Goal: Task Accomplishment & Management: Manage account settings

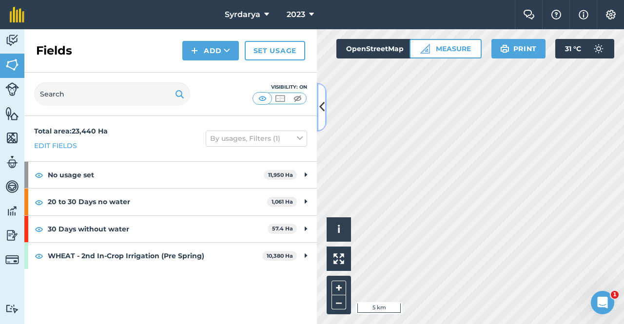
click at [324, 108] on icon at bounding box center [322, 107] width 5 height 17
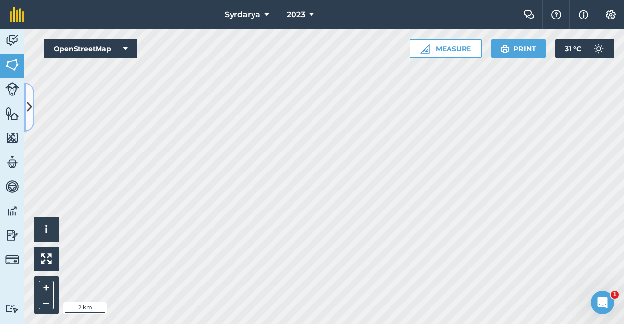
click at [29, 108] on icon at bounding box center [29, 107] width 5 height 17
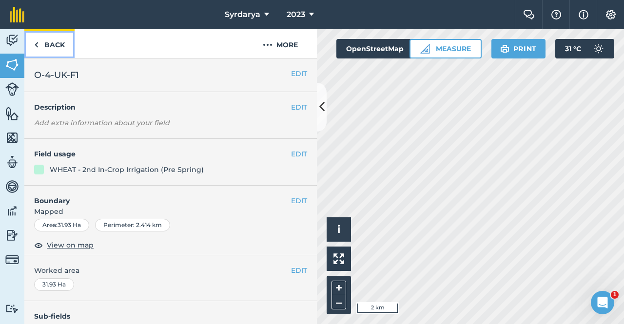
click at [34, 42] on img at bounding box center [36, 45] width 4 height 12
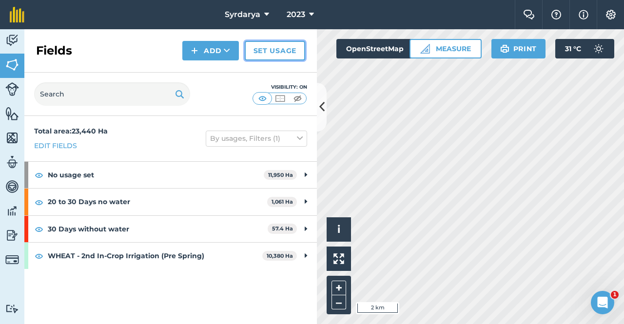
click at [277, 53] on link "Set usage" at bounding box center [275, 51] width 60 height 20
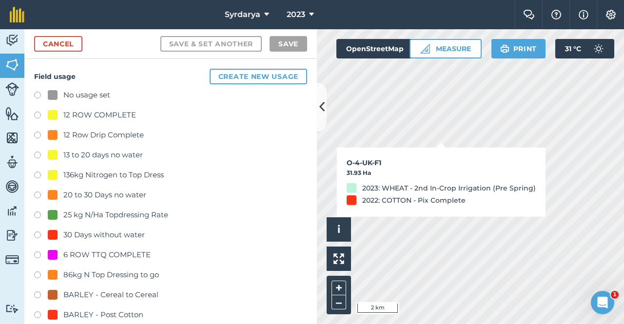
checkbox input "true"
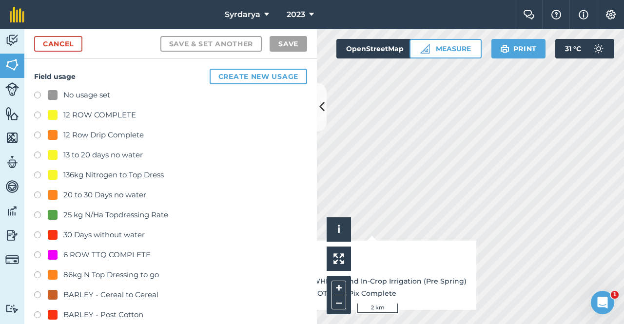
checkbox input "true"
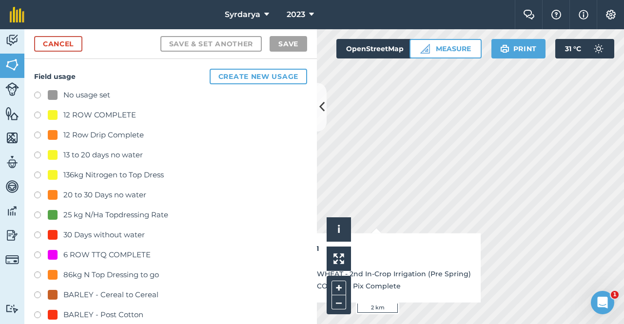
checkbox input "true"
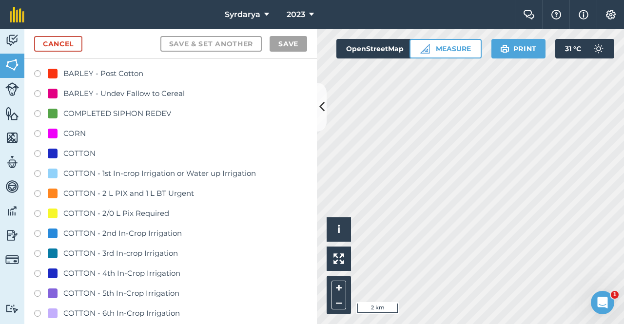
scroll to position [244, 0]
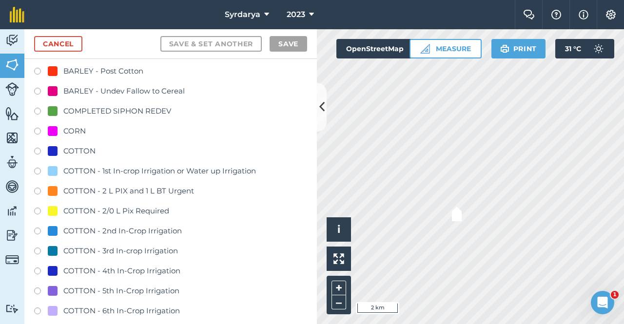
checkbox input "true"
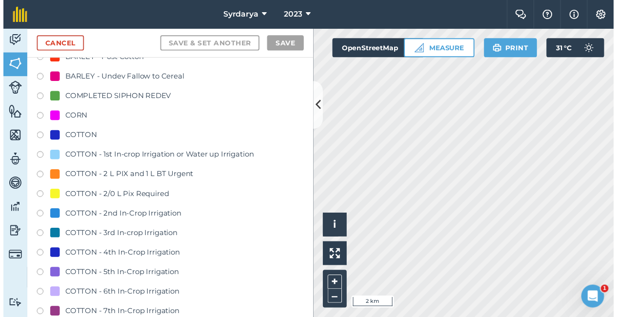
scroll to position [195, 0]
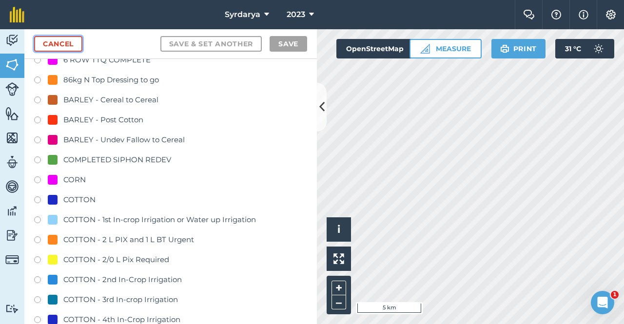
click at [67, 41] on link "Cancel" at bounding box center [58, 44] width 48 height 16
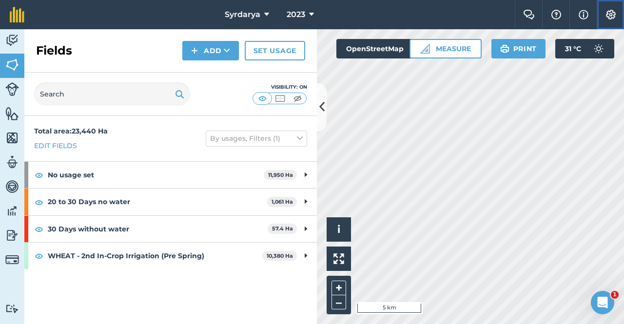
click at [609, 11] on img at bounding box center [611, 15] width 12 height 10
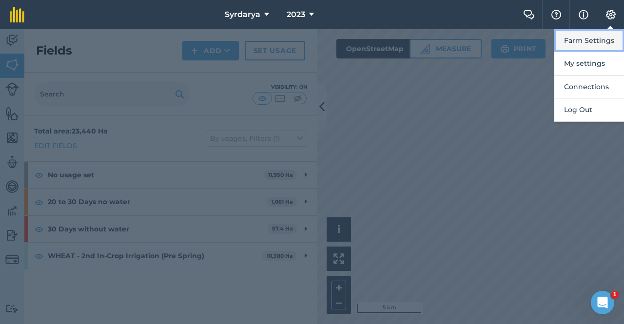
click at [583, 39] on button "Farm Settings" at bounding box center [590, 40] width 70 height 23
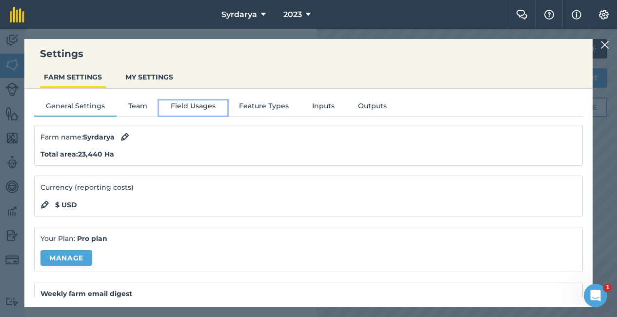
click at [190, 105] on button "Field Usages" at bounding box center [193, 108] width 68 height 15
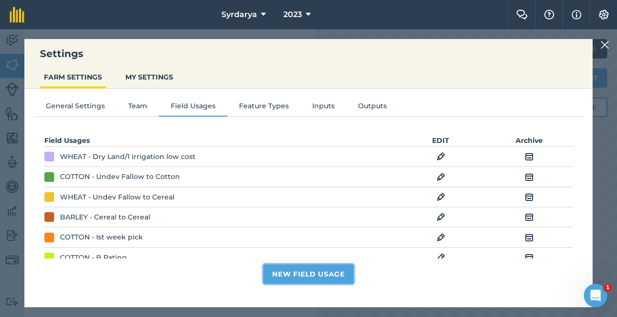
click at [325, 281] on button "New Field Usage" at bounding box center [308, 274] width 90 height 20
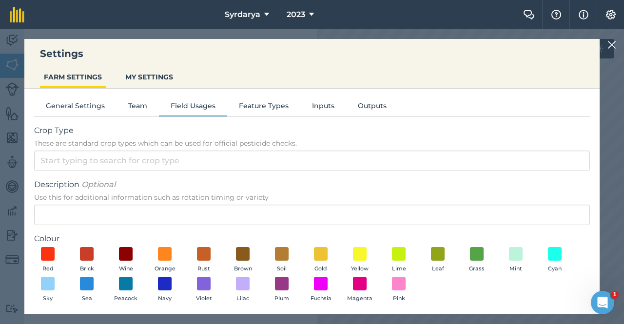
click at [610, 44] on img at bounding box center [612, 45] width 9 height 12
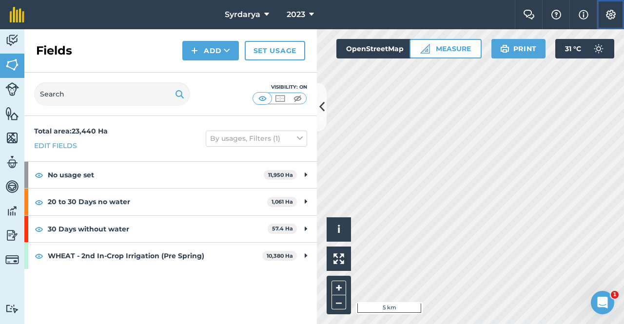
click at [612, 17] on img at bounding box center [611, 15] width 12 height 10
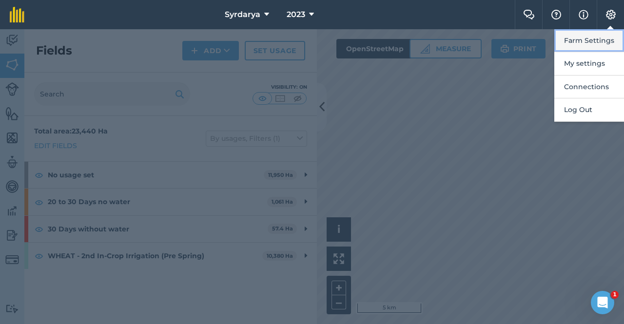
click at [593, 39] on button "Farm Settings" at bounding box center [590, 40] width 70 height 23
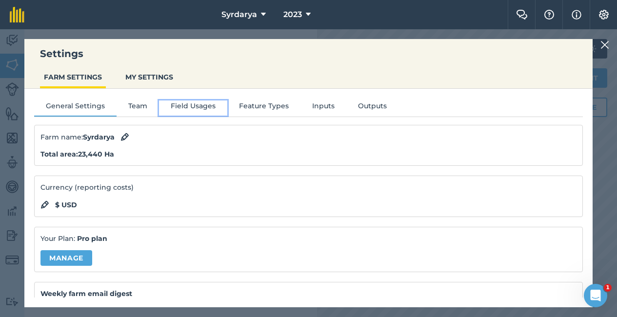
click at [195, 104] on button "Field Usages" at bounding box center [193, 108] width 68 height 15
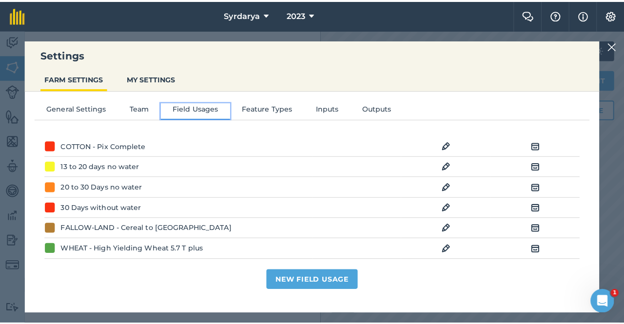
scroll to position [244, 0]
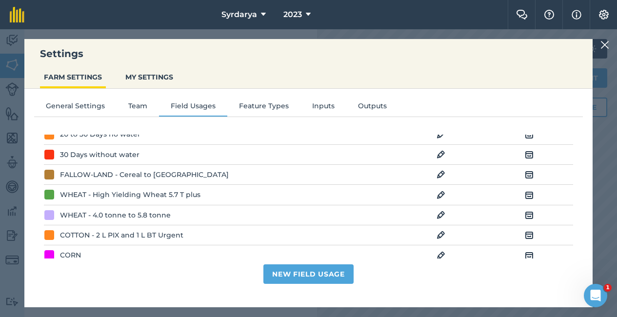
click at [442, 234] on img at bounding box center [441, 235] width 9 height 12
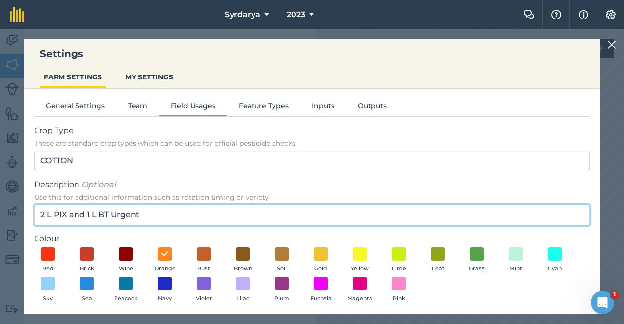
click at [157, 216] on input "2 L PIX and 1 L BT Urgent" at bounding box center [312, 215] width 556 height 20
type input "2"
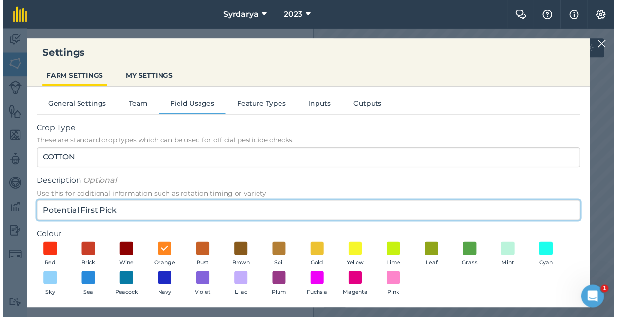
scroll to position [40, 0]
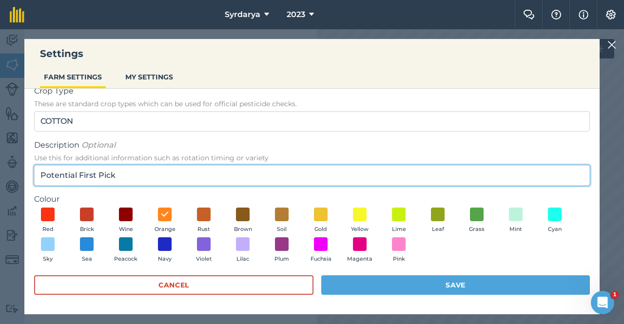
type input "Potential First Pick"
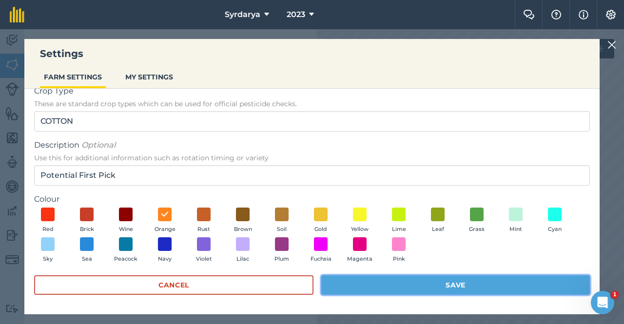
click at [410, 283] on button "Save" at bounding box center [456, 286] width 269 height 20
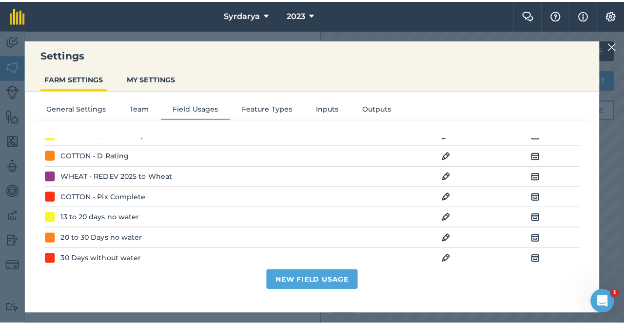
scroll to position [146, 0]
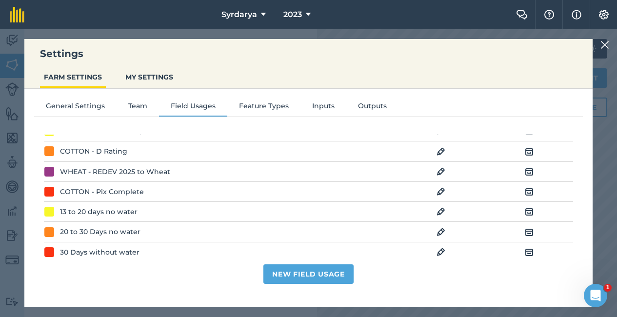
click at [609, 45] on img at bounding box center [605, 45] width 9 height 12
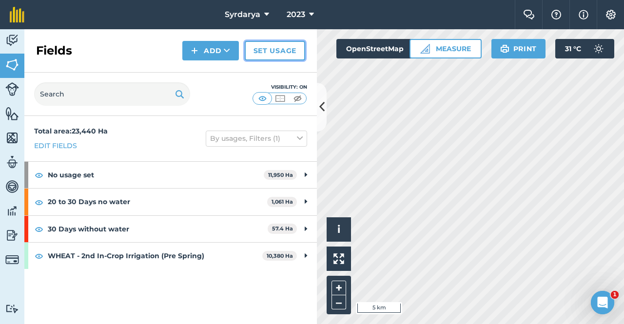
click at [265, 51] on link "Set usage" at bounding box center [275, 51] width 60 height 20
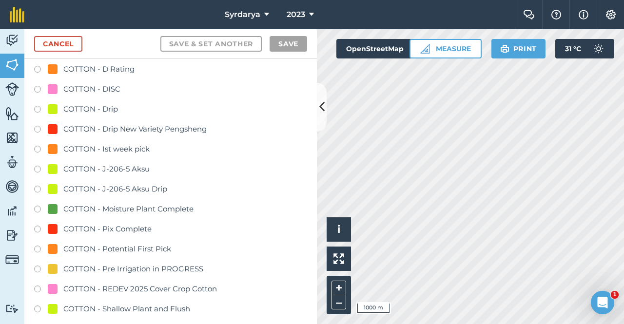
scroll to position [683, 0]
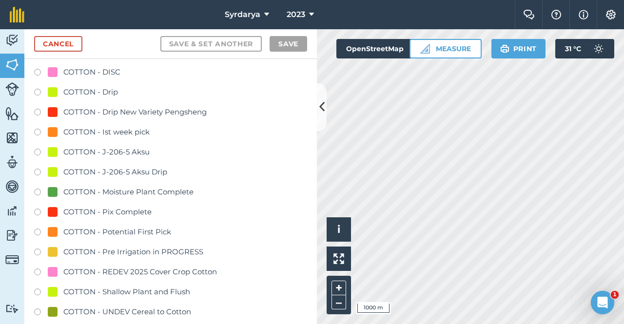
click at [36, 233] on label at bounding box center [41, 234] width 14 height 10
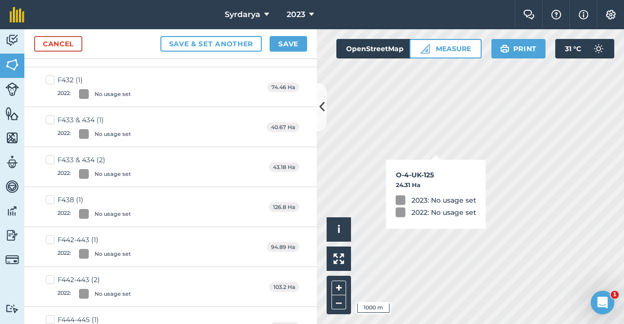
checkbox input "true"
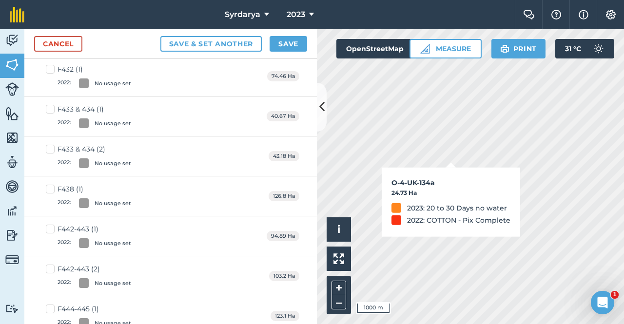
scroll to position [672, 0]
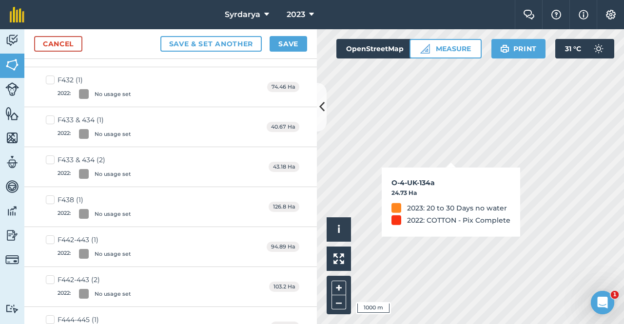
checkbox input "true"
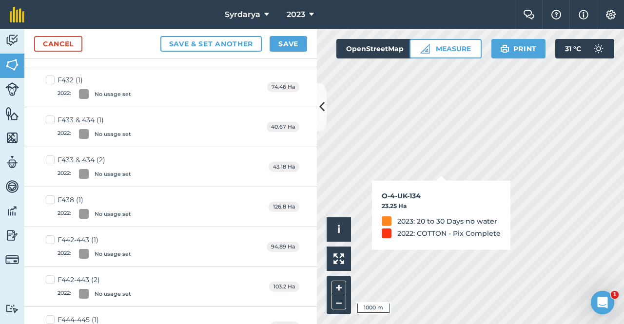
checkbox input "true"
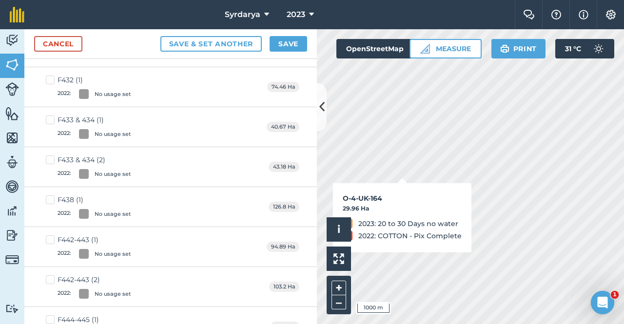
checkbox input "false"
checkbox input "true"
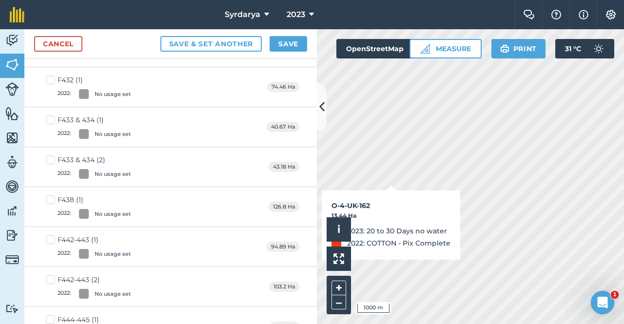
checkbox input "true"
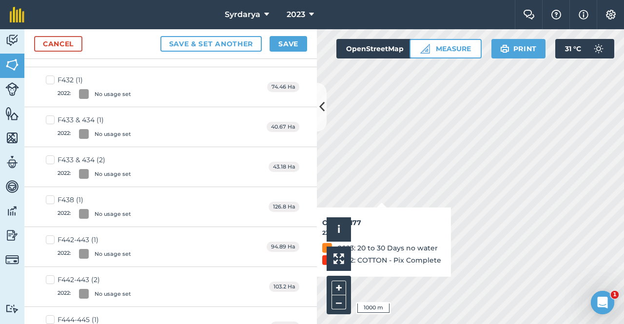
checkbox input "true"
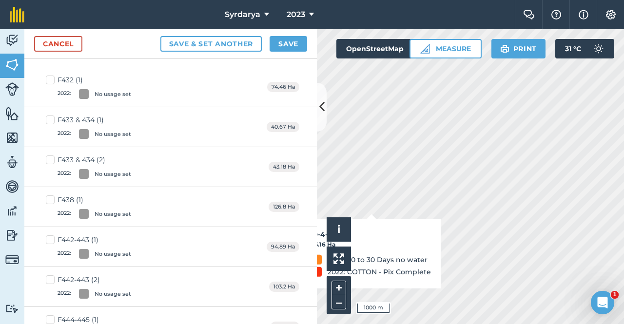
checkbox input "true"
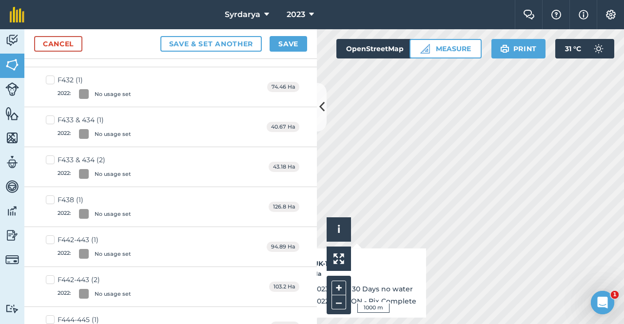
checkbox input "true"
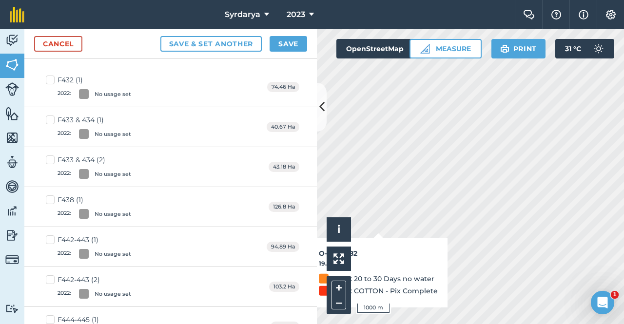
checkbox input "true"
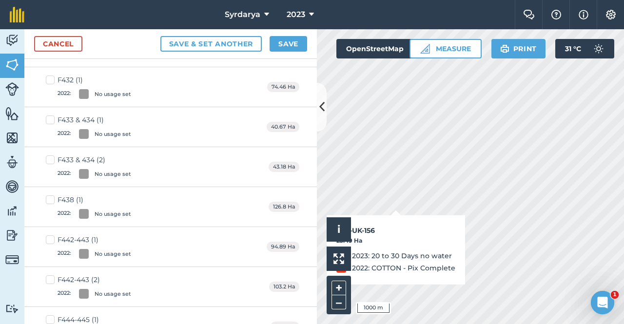
checkbox input "true"
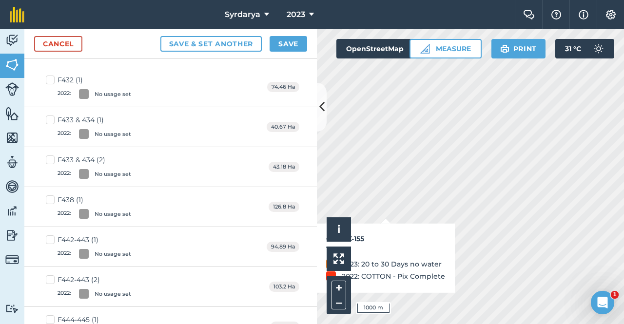
checkbox input "true"
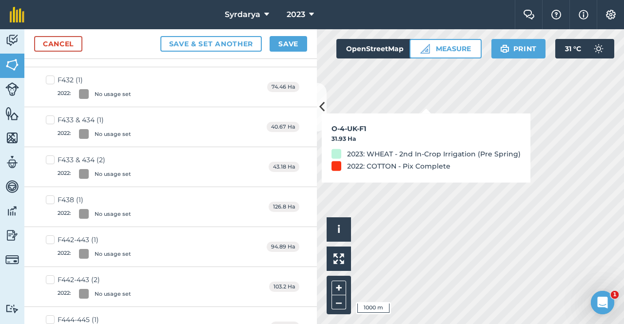
checkbox input "true"
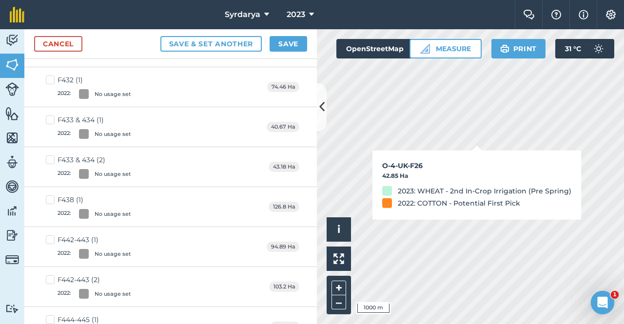
checkbox input "true"
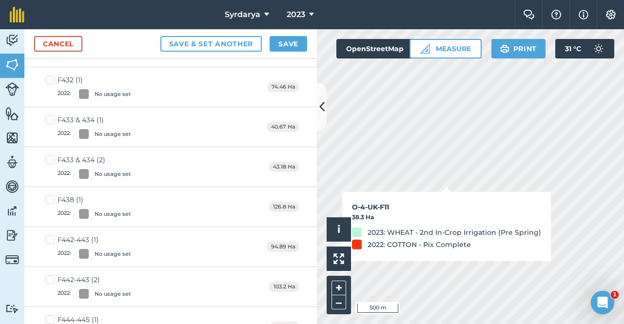
checkbox input "true"
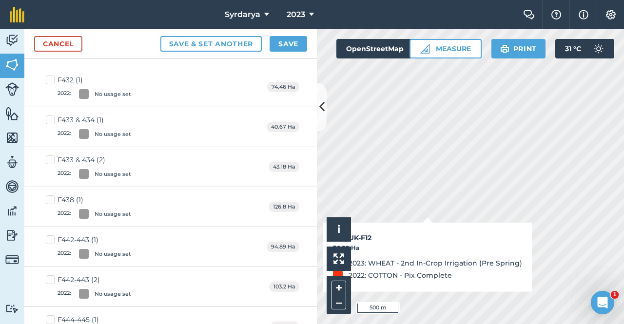
checkbox input "true"
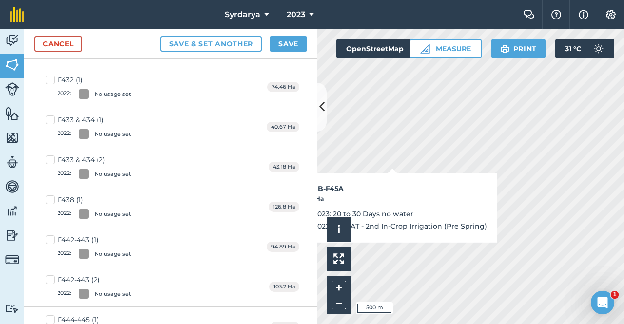
checkbox input "true"
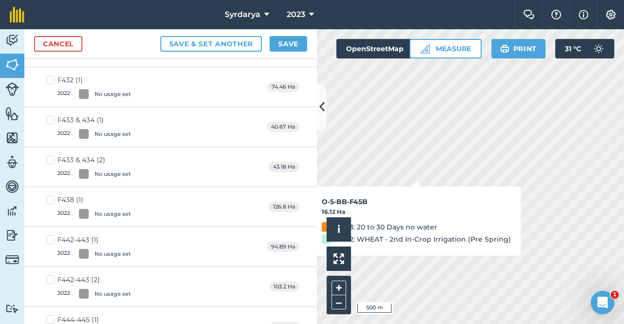
checkbox input "true"
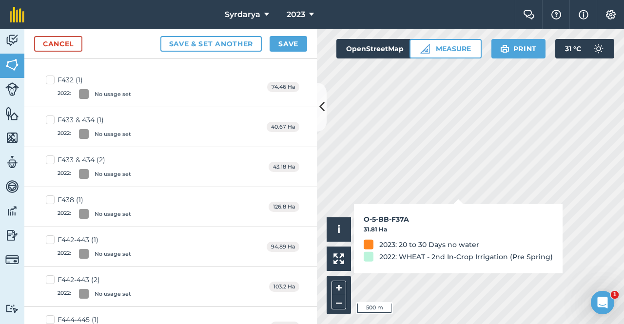
checkbox input "true"
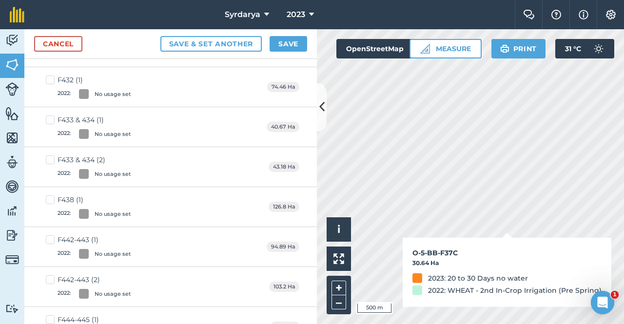
checkbox input "true"
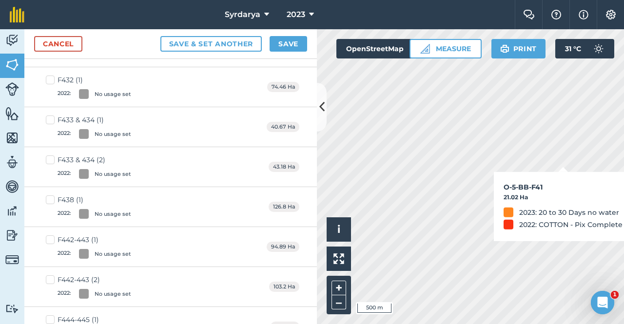
checkbox input "true"
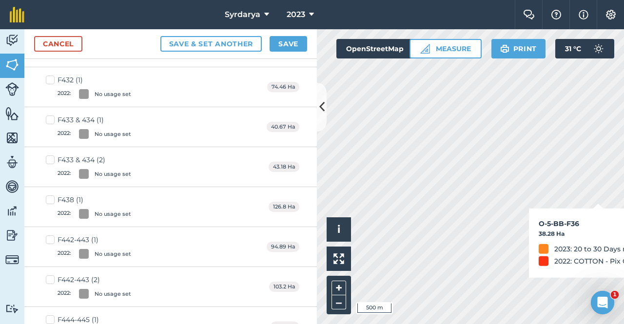
checkbox input "true"
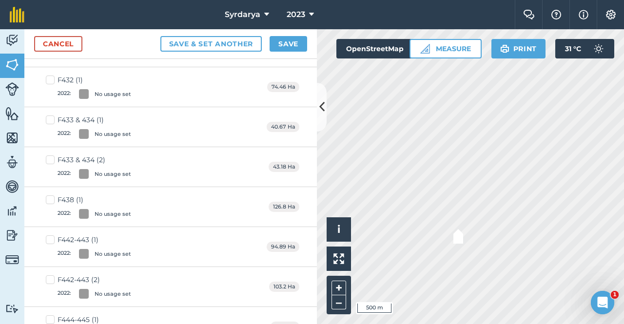
checkbox input "true"
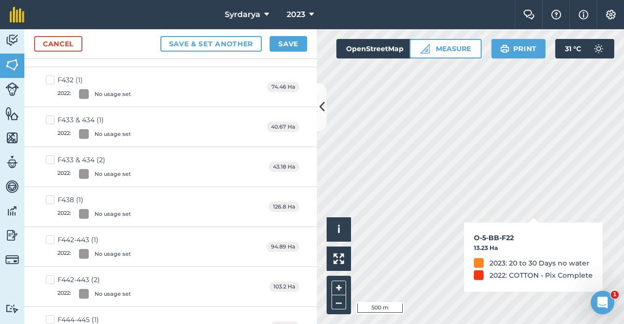
checkbox input "true"
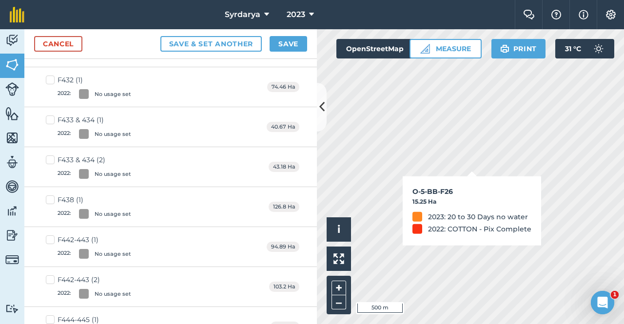
checkbox input "true"
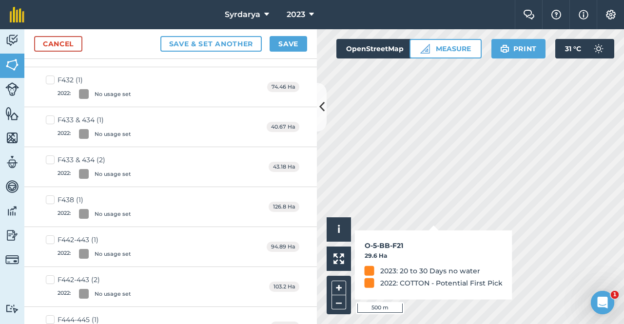
checkbox input "true"
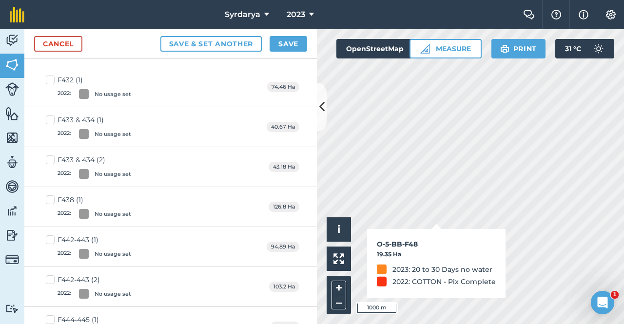
checkbox input "true"
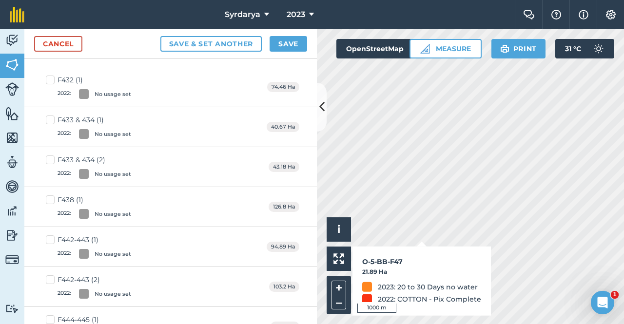
checkbox input "true"
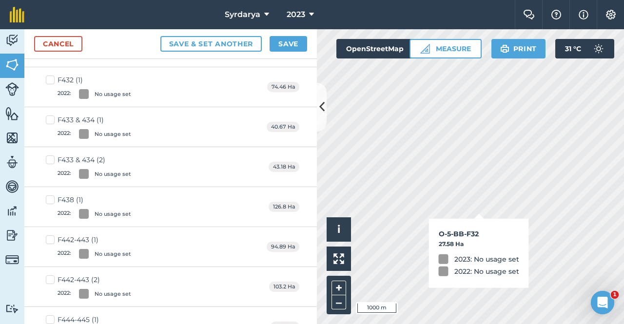
checkbox input "false"
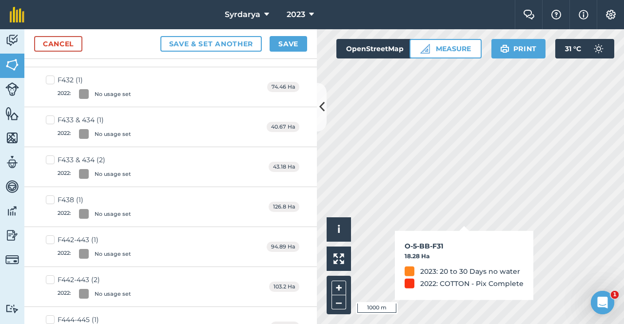
checkbox input "true"
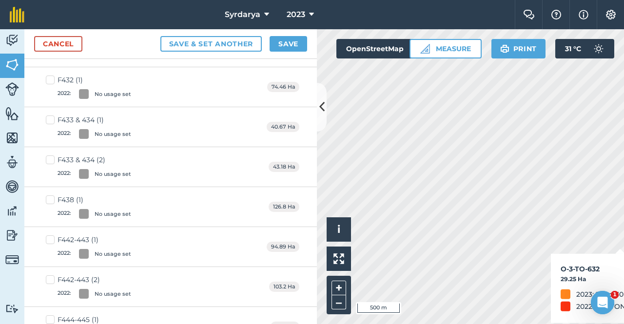
checkbox input "true"
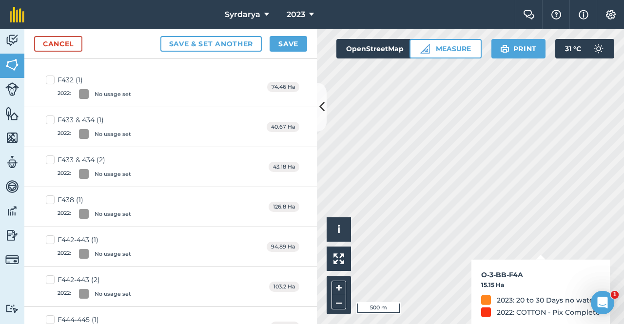
checkbox input "true"
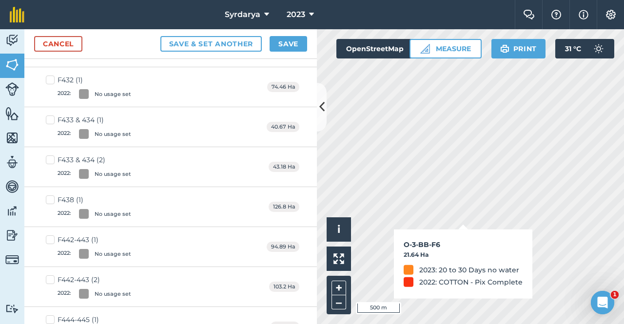
checkbox input "true"
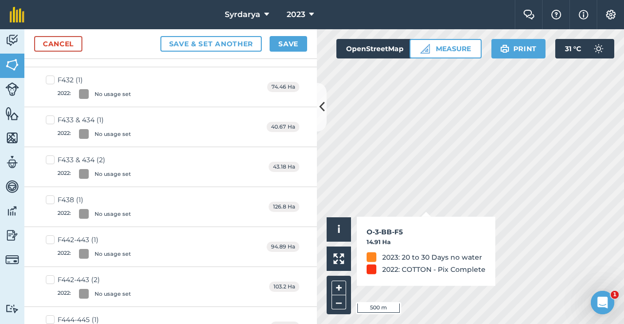
checkbox input "true"
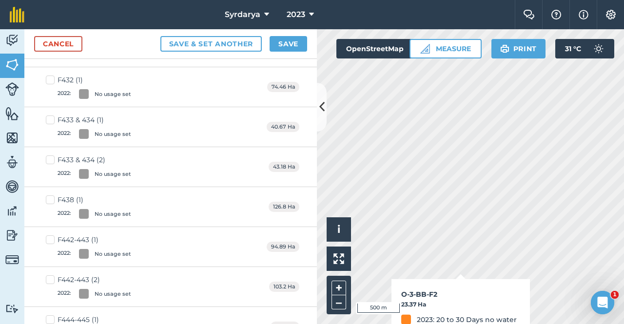
checkbox input "true"
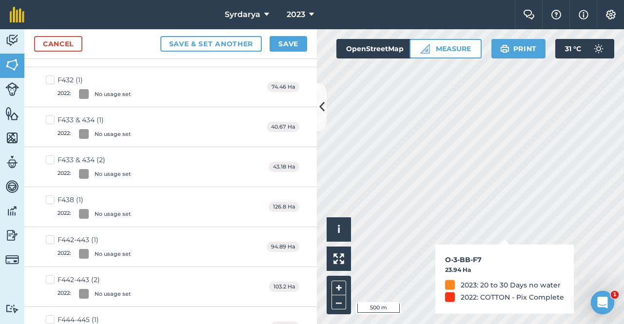
checkbox input "true"
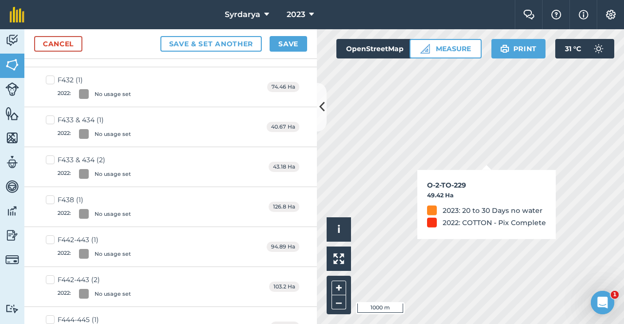
checkbox input "true"
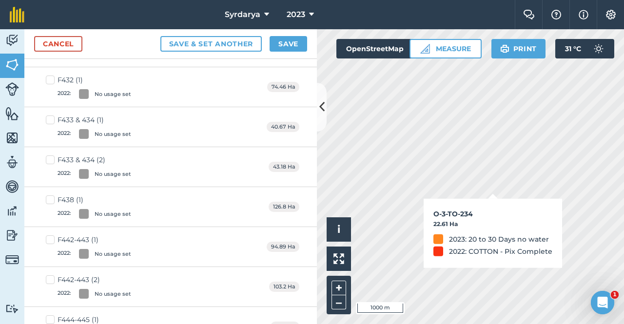
checkbox input "true"
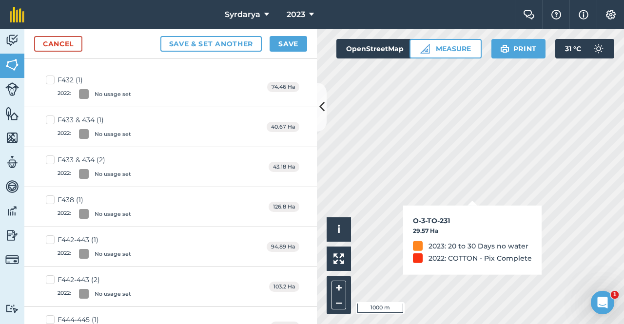
checkbox input "true"
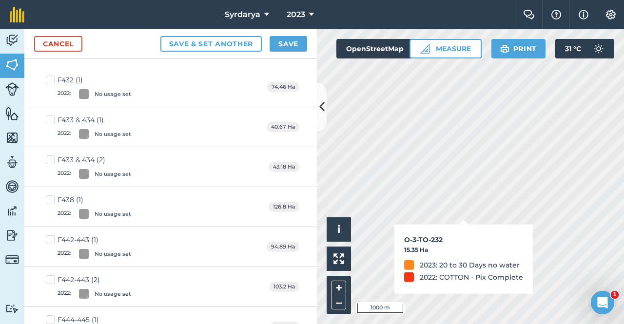
checkbox input "true"
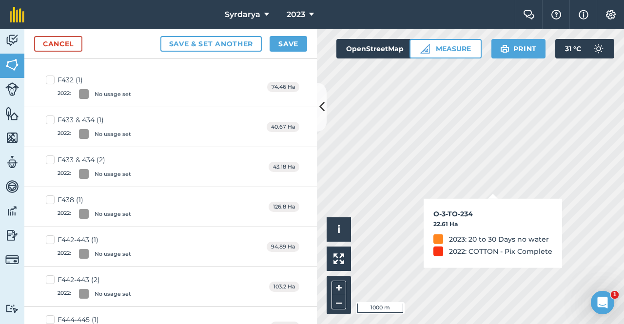
checkbox input "true"
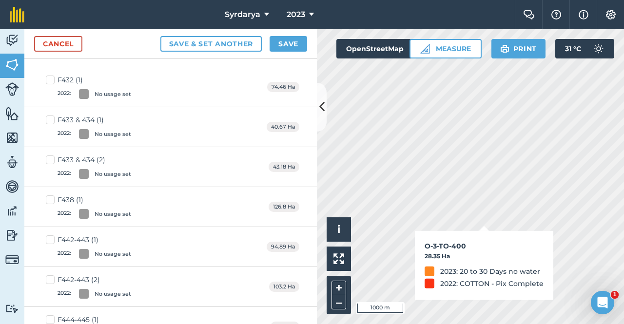
checkbox input "true"
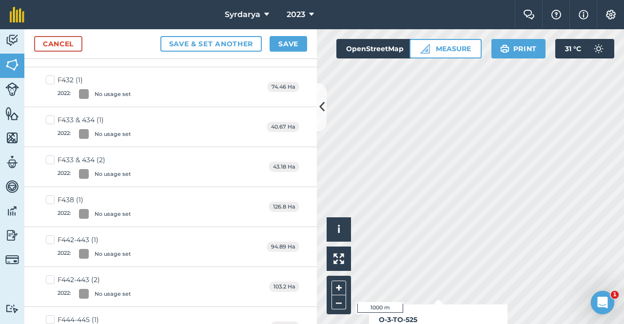
checkbox input "true"
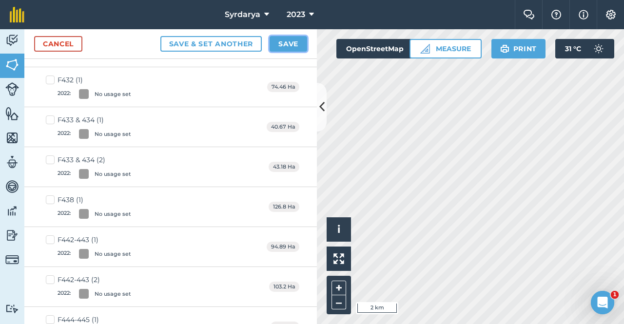
click at [289, 43] on button "Save" at bounding box center [289, 44] width 38 height 16
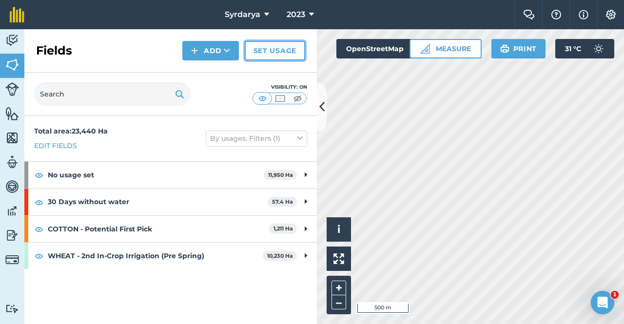
click at [285, 49] on link "Set usage" at bounding box center [275, 51] width 60 height 20
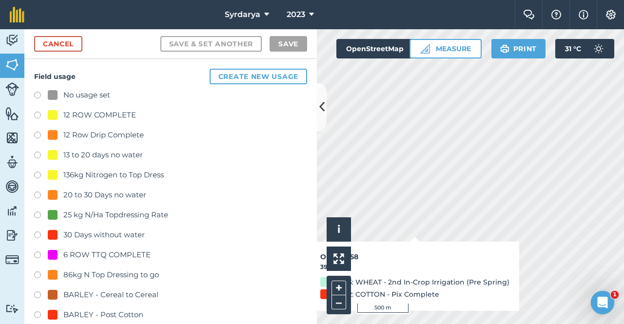
checkbox input "true"
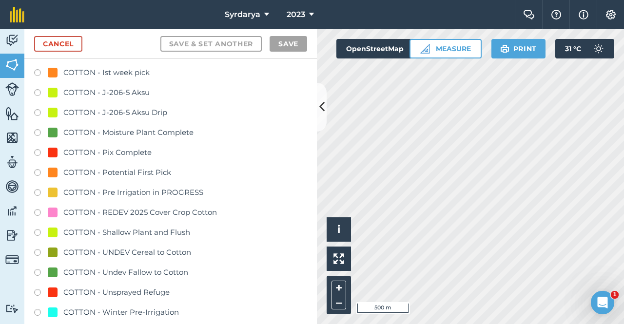
scroll to position [732, 0]
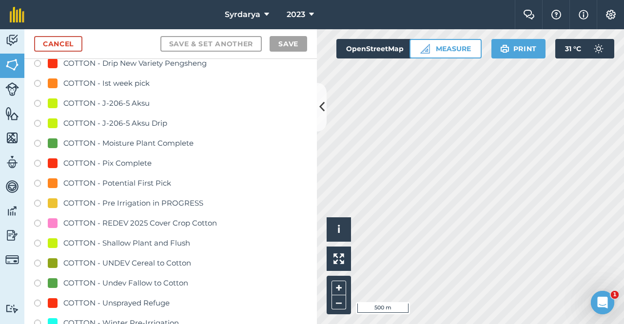
click at [38, 183] on label at bounding box center [41, 185] width 14 height 10
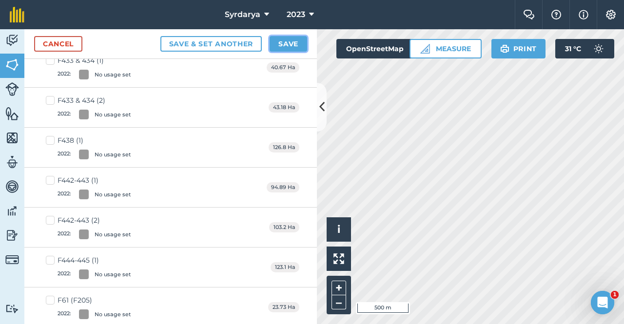
click at [278, 47] on button "Save" at bounding box center [289, 44] width 38 height 16
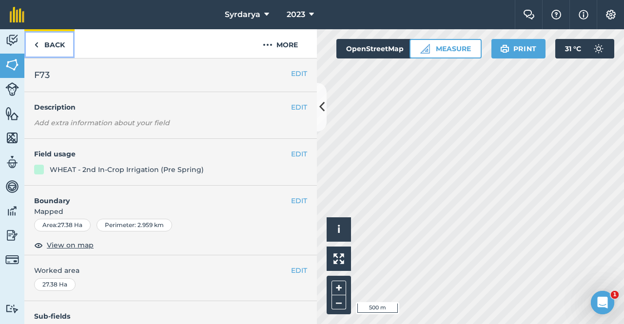
click at [39, 42] on link "Back" at bounding box center [49, 43] width 50 height 29
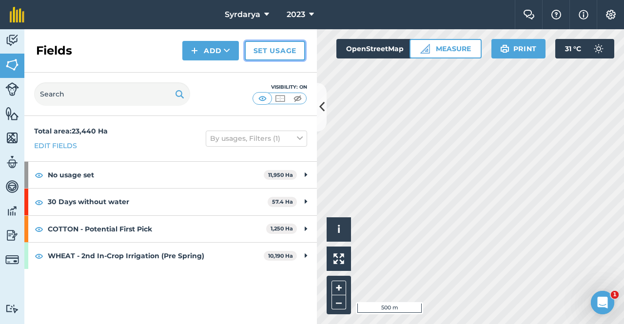
click at [276, 49] on link "Set usage" at bounding box center [275, 51] width 60 height 20
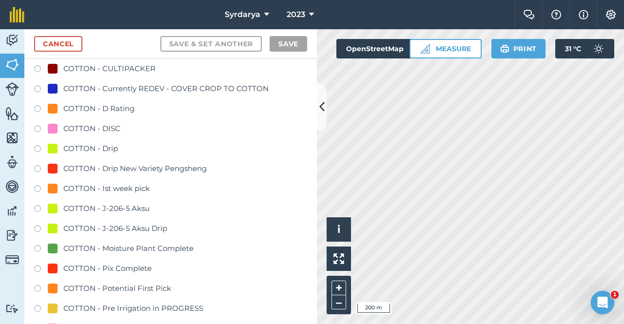
scroll to position [634, 0]
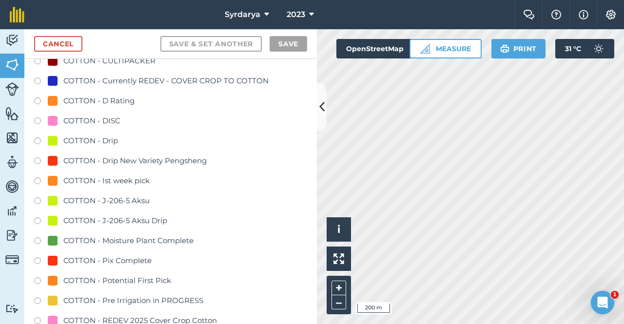
click at [39, 282] on label at bounding box center [41, 283] width 14 height 10
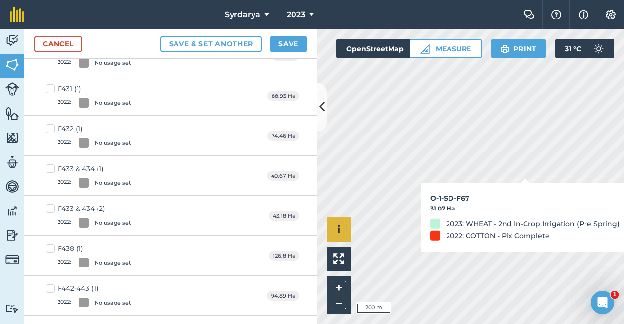
checkbox input "true"
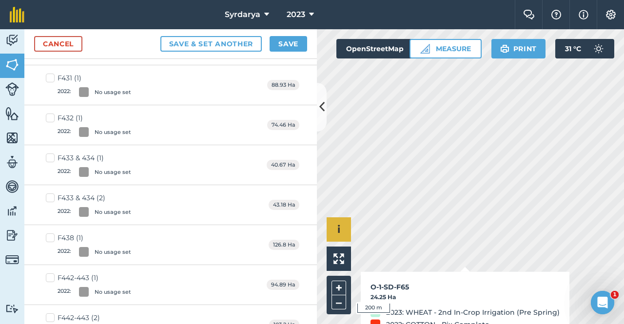
scroll to position [623, 0]
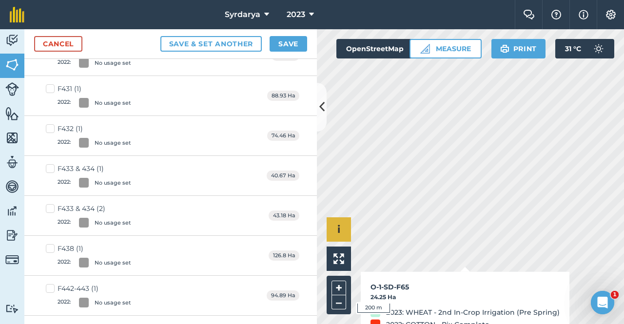
checkbox input "true"
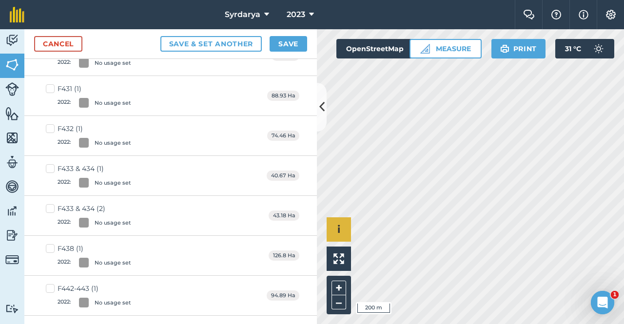
checkbox input "true"
click at [291, 46] on button "Save" at bounding box center [289, 44] width 38 height 16
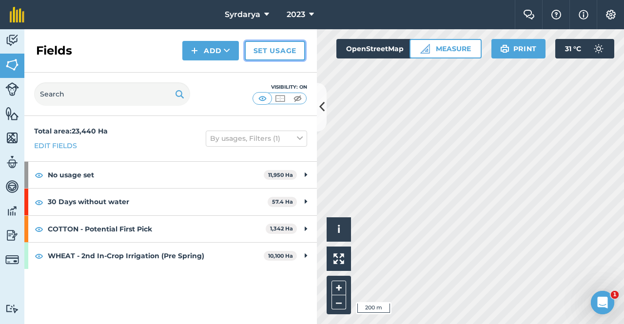
click at [281, 51] on link "Set usage" at bounding box center [275, 51] width 60 height 20
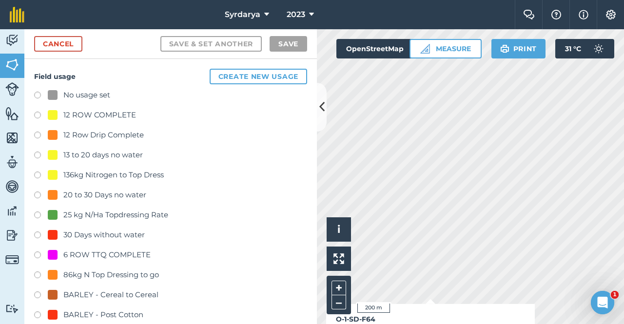
click at [39, 97] on label at bounding box center [41, 97] width 14 height 10
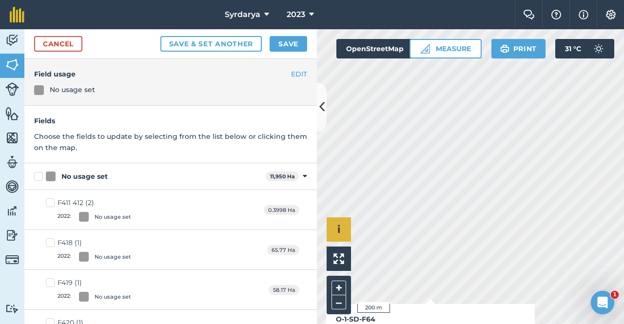
checkbox input "true"
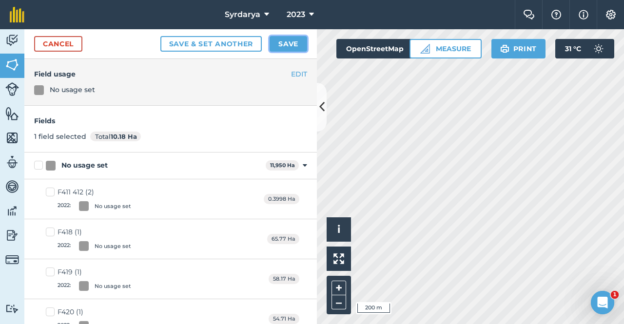
click at [277, 43] on button "Save" at bounding box center [289, 44] width 38 height 16
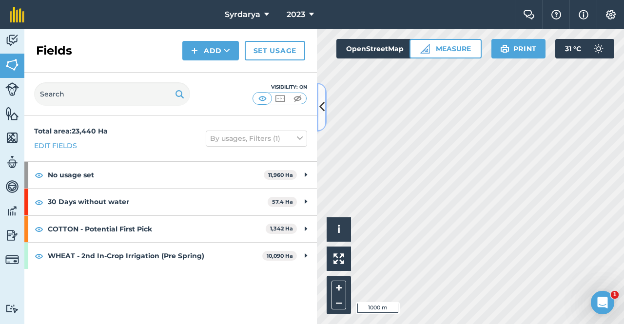
click at [321, 105] on icon at bounding box center [322, 107] width 5 height 17
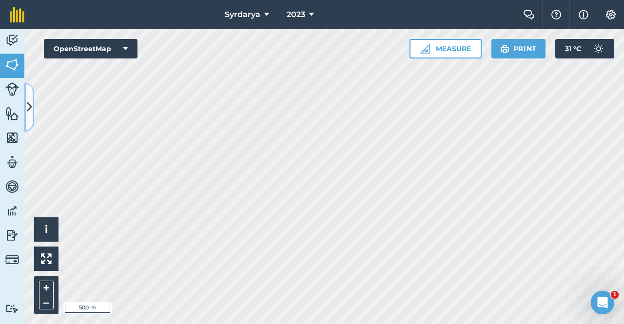
click at [24, 110] on button at bounding box center [29, 107] width 10 height 49
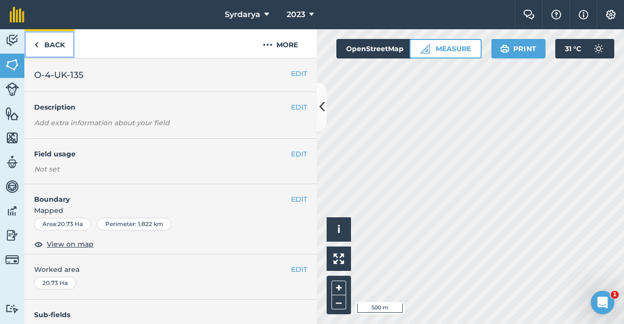
click at [38, 43] on img at bounding box center [36, 45] width 4 height 12
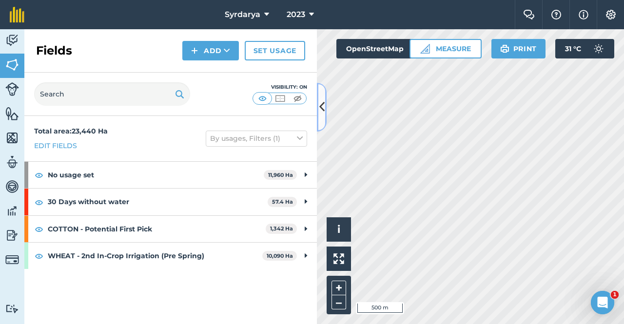
click at [322, 105] on icon at bounding box center [322, 107] width 5 height 17
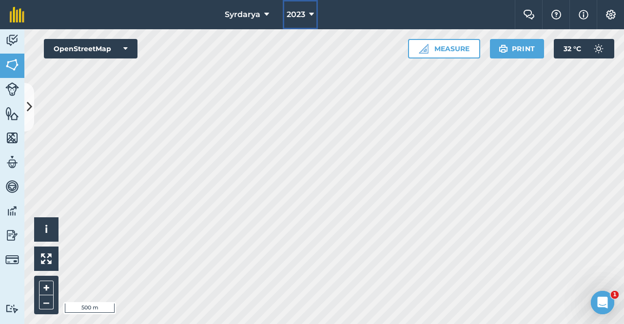
click at [311, 14] on icon at bounding box center [311, 15] width 5 height 12
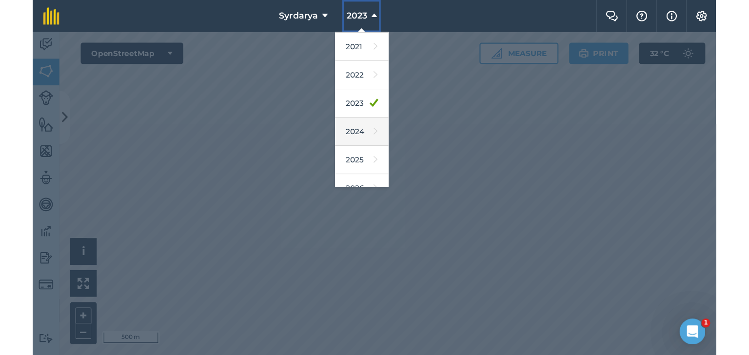
scroll to position [117, 0]
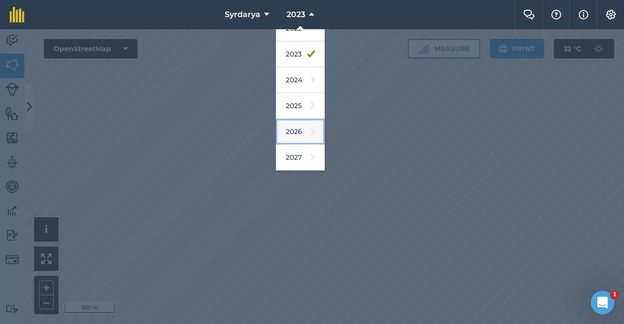
click at [294, 130] on link "2026" at bounding box center [300, 132] width 49 height 26
